Goal: Transaction & Acquisition: Download file/media

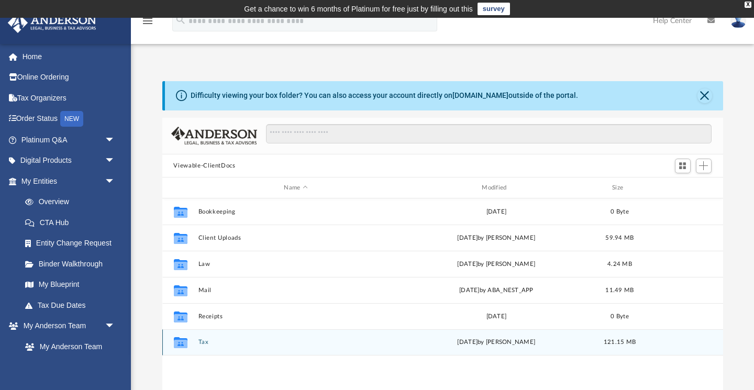
click at [202, 342] on button "Tax" at bounding box center [296, 343] width 196 height 7
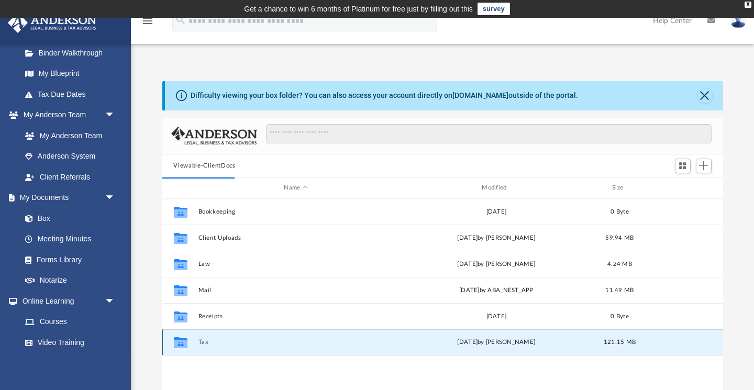
click at [203, 344] on button "Tax" at bounding box center [296, 343] width 196 height 7
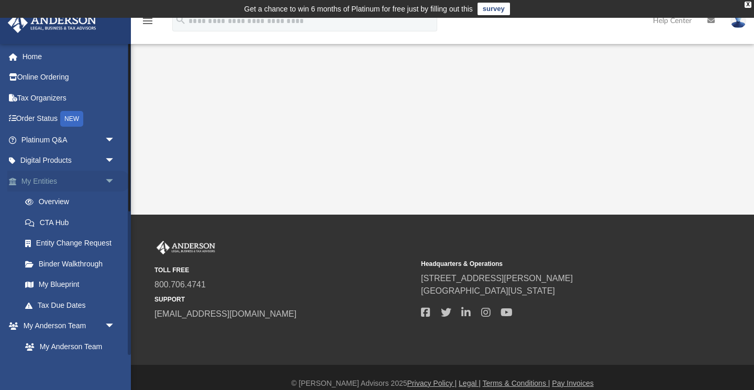
click at [112, 181] on span "arrow_drop_down" at bounding box center [115, 181] width 21 height 21
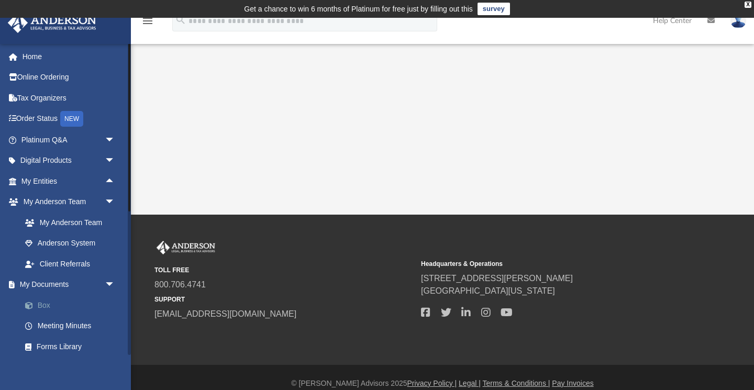
click at [48, 302] on link "Box" at bounding box center [73, 305] width 116 height 21
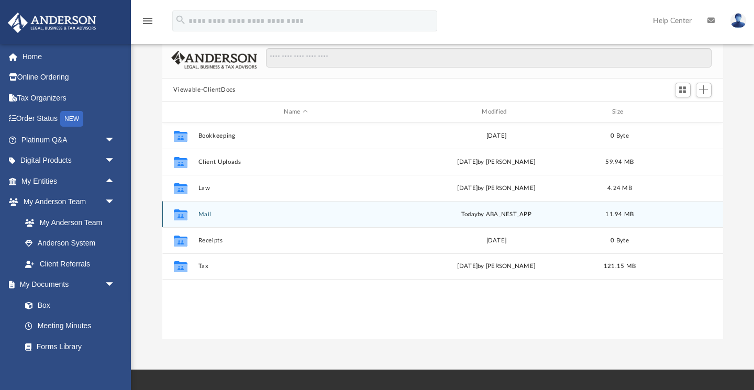
scroll to position [238, 561]
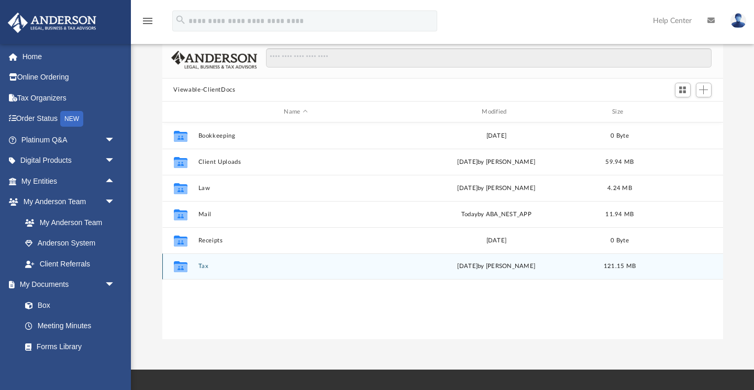
click at [203, 267] on button "Tax" at bounding box center [296, 267] width 196 height 7
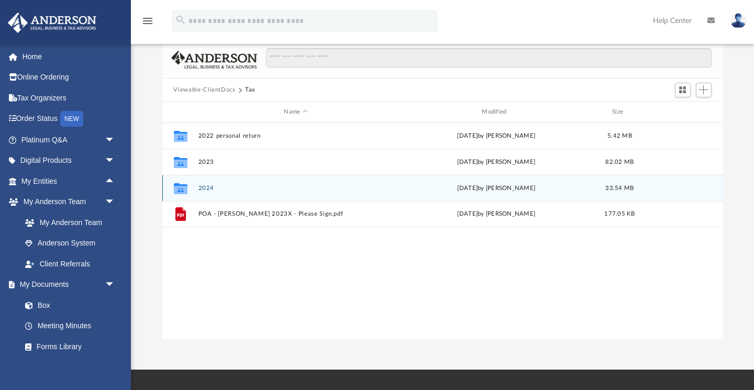
click at [203, 187] on button "2024" at bounding box center [296, 188] width 196 height 7
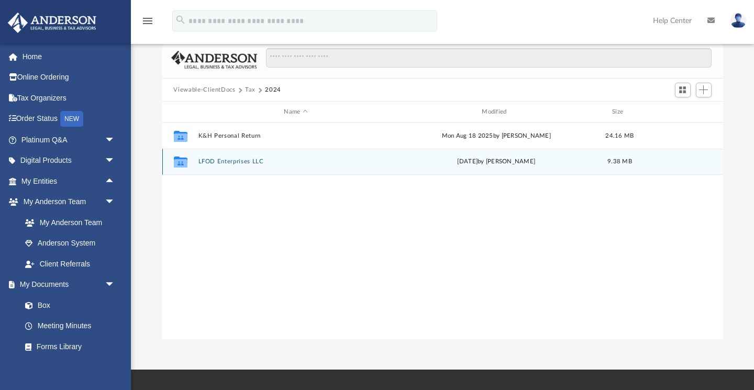
click at [215, 163] on button "LFOD Enterprises LLC" at bounding box center [296, 162] width 196 height 7
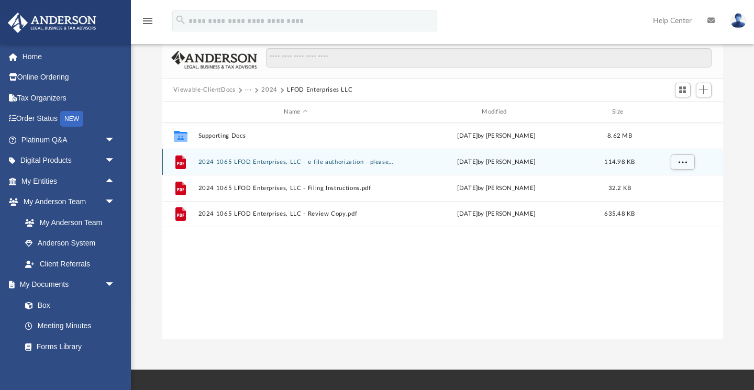
click at [224, 162] on button "2024 1065 LFOD Enterprises, LLC - e-file authorization - please sign.pdf" at bounding box center [296, 162] width 196 height 7
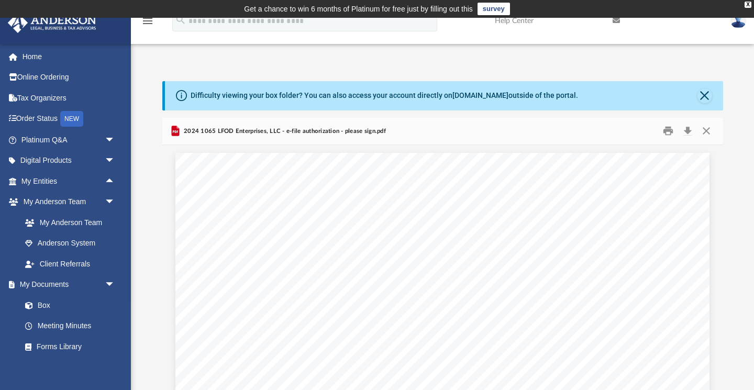
scroll to position [0, 0]
click at [706, 133] on button "Close" at bounding box center [706, 131] width 19 height 16
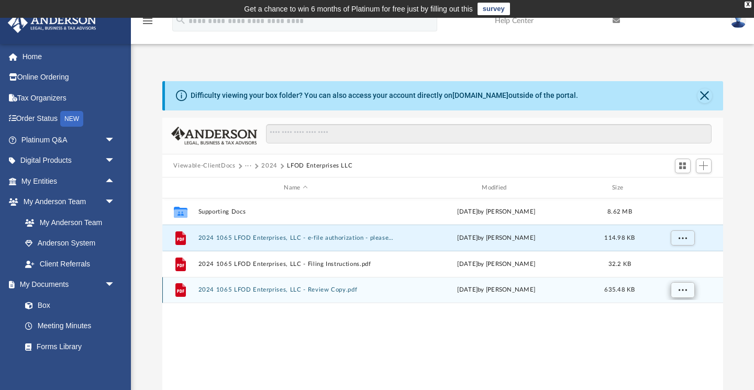
click at [682, 291] on span "More options" at bounding box center [683, 290] width 8 height 6
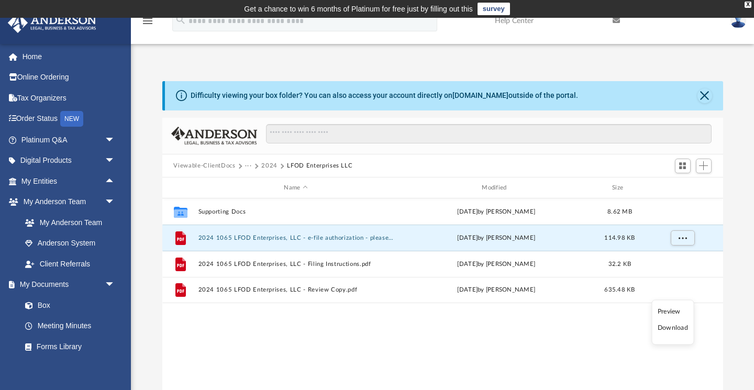
click at [672, 329] on li "Download" at bounding box center [673, 328] width 30 height 11
